Goal: Task Accomplishment & Management: Complete application form

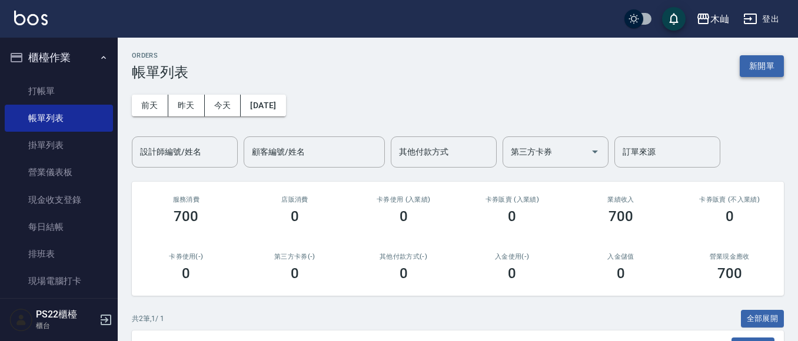
click at [768, 75] on button "新開單" at bounding box center [761, 66] width 44 height 22
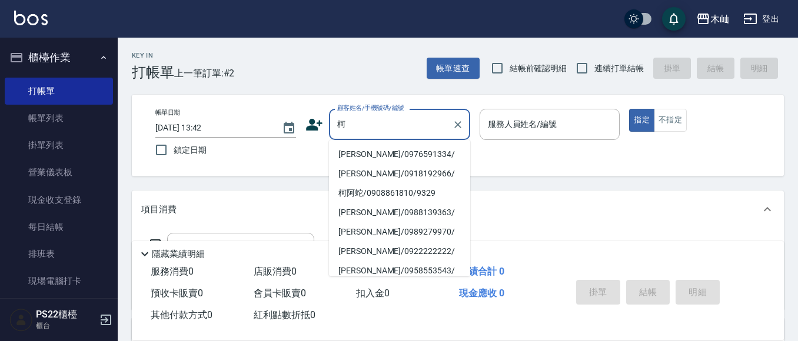
click at [421, 146] on li "[PERSON_NAME]/0976591334/" at bounding box center [399, 154] width 141 height 19
type input "[PERSON_NAME]/0976591334/"
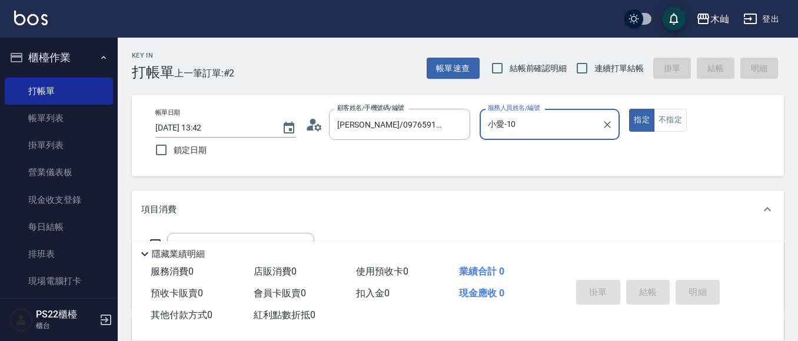
type input "小愛-10"
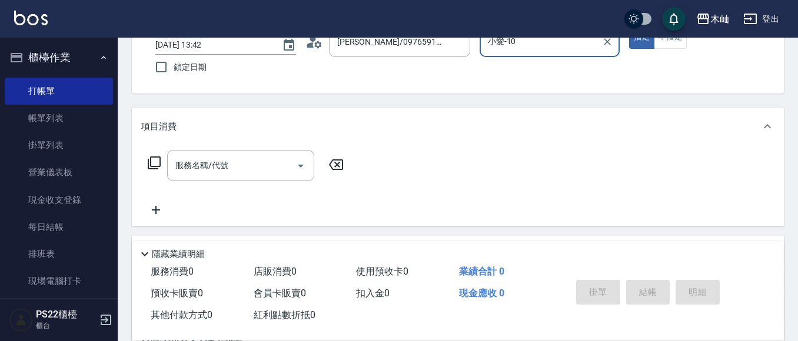
scroll to position [118, 0]
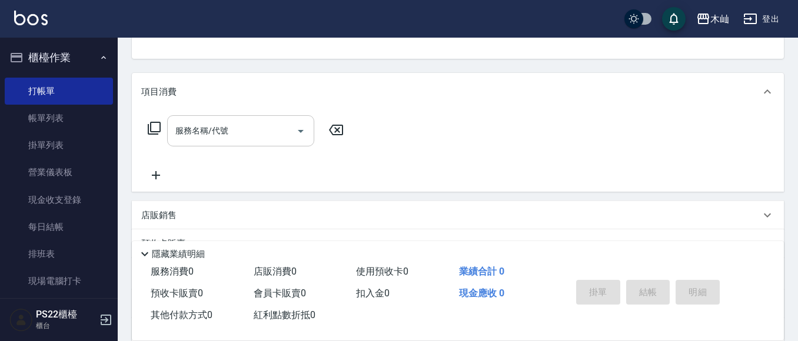
click at [248, 127] on input "服務名稱/代號" at bounding box center [231, 131] width 119 height 21
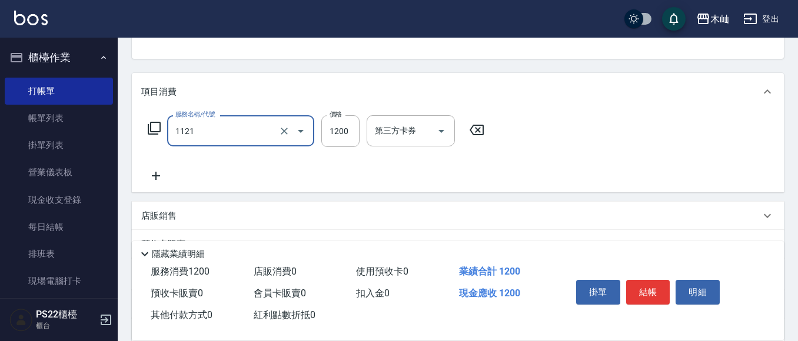
type input "頭皮卡使用(1121)"
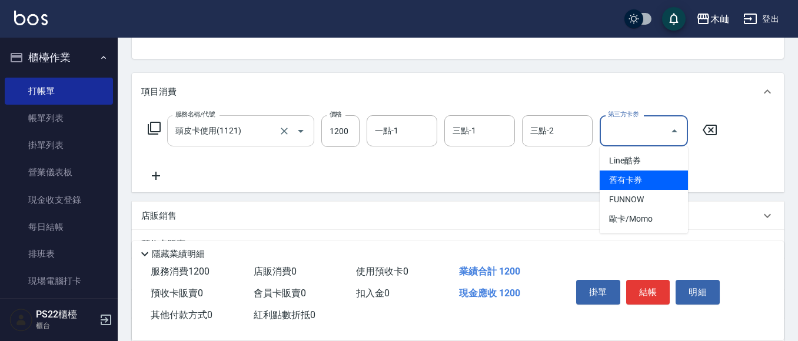
type input "舊有卡券"
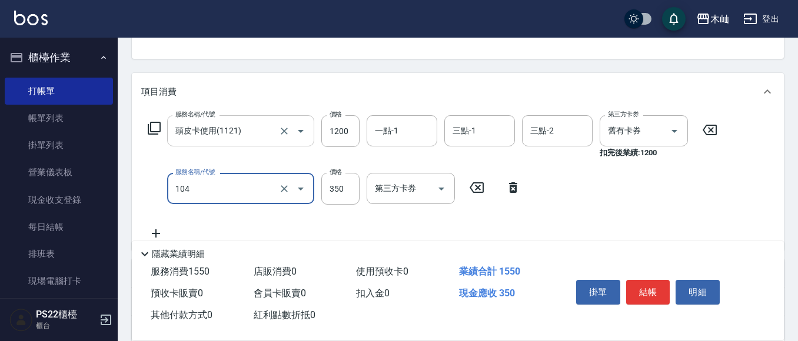
type input "B級單剪(104)"
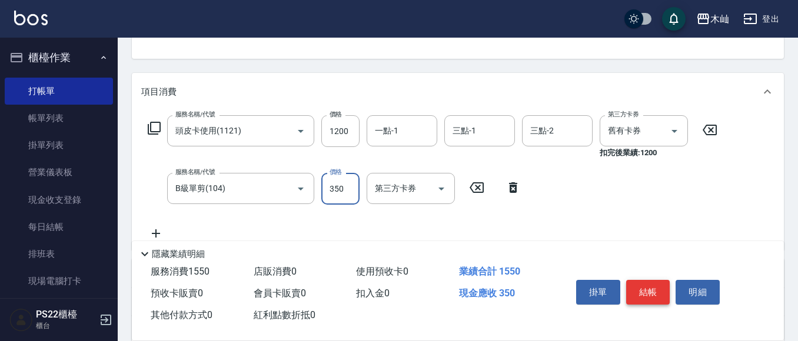
click at [651, 295] on button "結帳" at bounding box center [648, 292] width 44 height 25
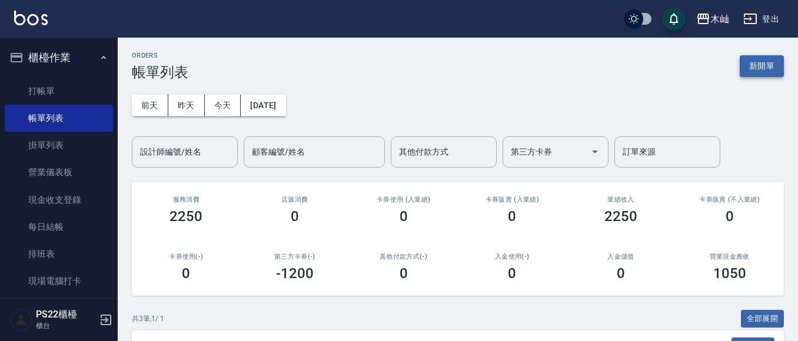
click at [774, 73] on button "新開單" at bounding box center [761, 66] width 44 height 22
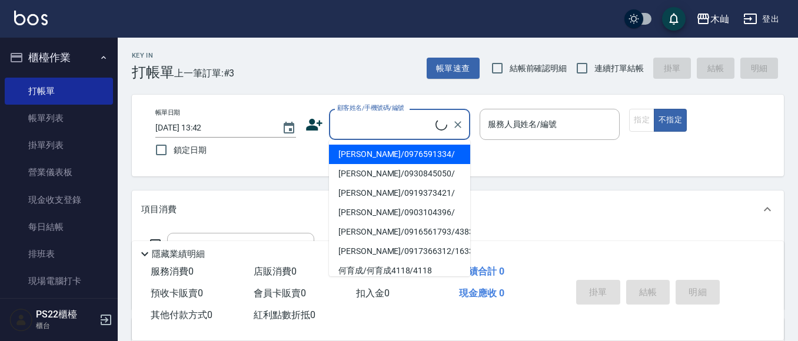
click at [375, 124] on input "顧客姓名/手機號碼/編號" at bounding box center [384, 124] width 101 height 21
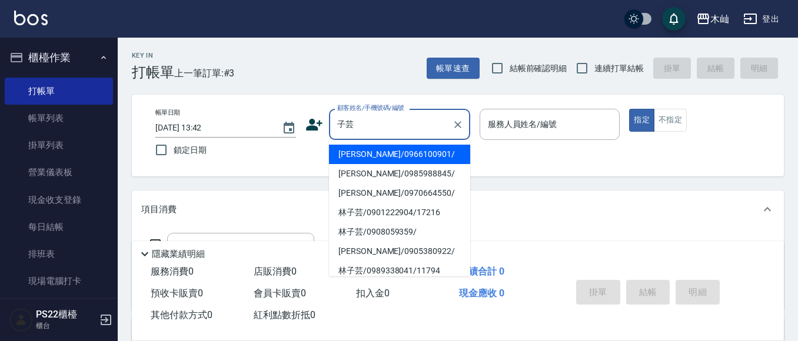
click at [423, 151] on li "[PERSON_NAME]/0966100901/" at bounding box center [399, 154] width 141 height 19
type input "[PERSON_NAME]/0966100901/"
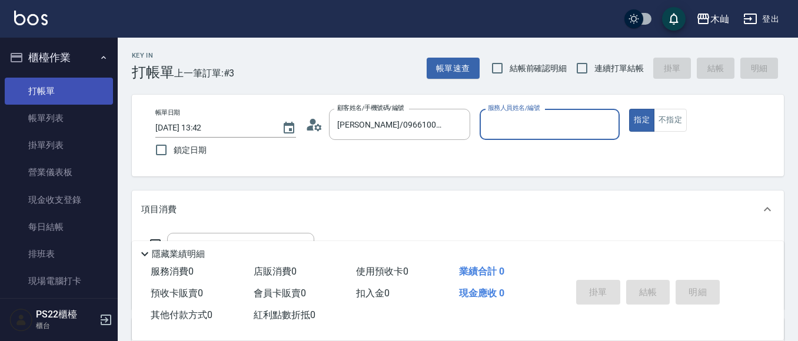
click at [45, 98] on link "打帳單" at bounding box center [59, 91] width 108 height 27
